Goal: Register for event/course

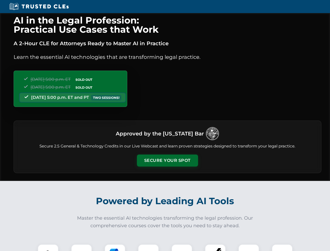
click at [167, 160] on button "Secure Your Spot" at bounding box center [167, 160] width 61 height 12
click at [48, 247] on img at bounding box center [48, 254] width 15 height 15
